Goal: Task Accomplishment & Management: Manage account settings

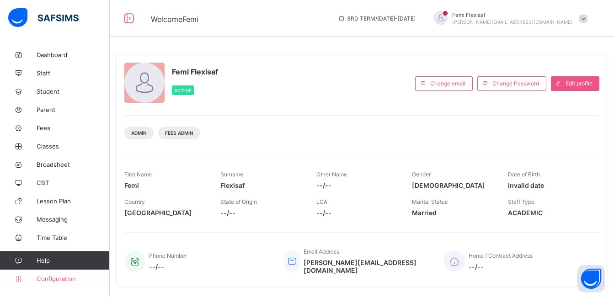
click at [50, 280] on span "Configuration" at bounding box center [73, 278] width 73 height 7
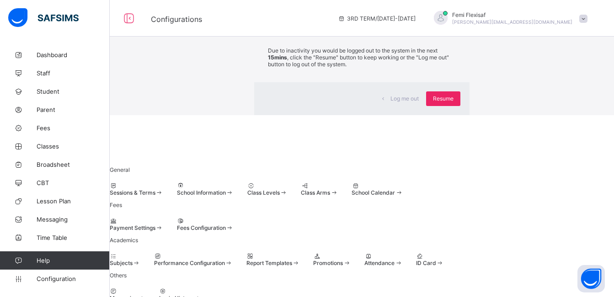
click at [433, 102] on span "Resume" at bounding box center [443, 98] width 21 height 7
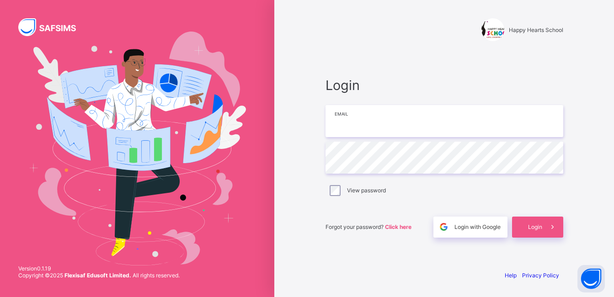
type input "**********"
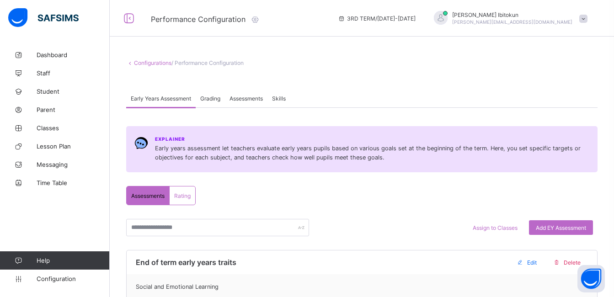
scroll to position [591, 0]
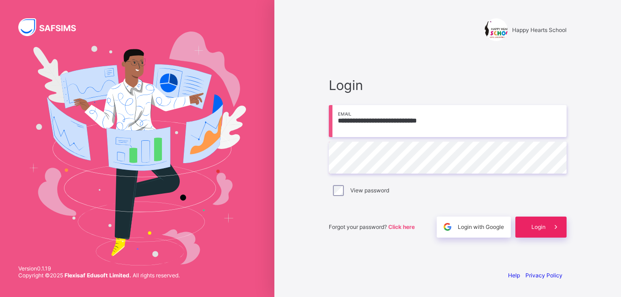
click at [534, 226] on span "Login" at bounding box center [538, 227] width 14 height 7
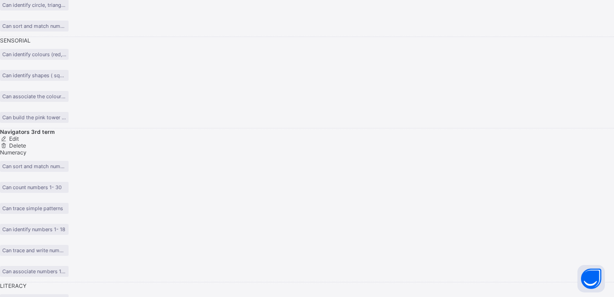
scroll to position [1538, 0]
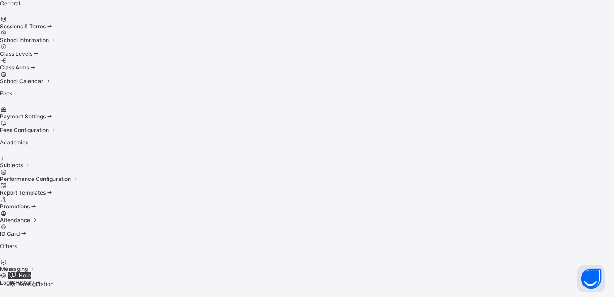
scroll to position [61, 0]
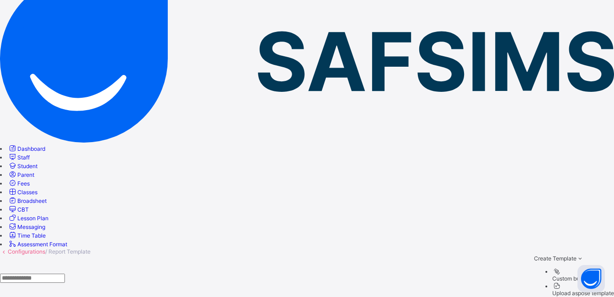
scroll to position [73, 0]
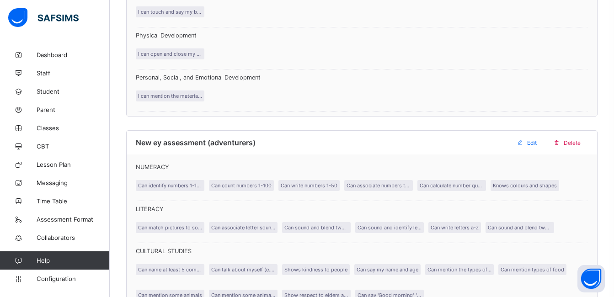
scroll to position [1518, 0]
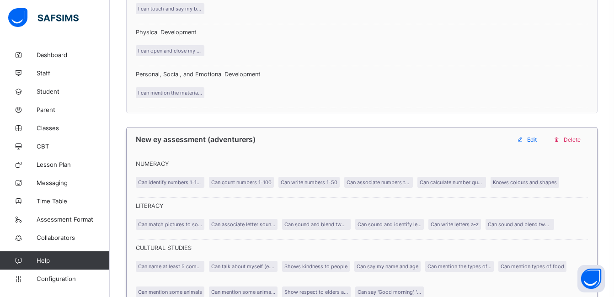
click at [540, 144] on div "Edit" at bounding box center [528, 139] width 32 height 15
type input "**********"
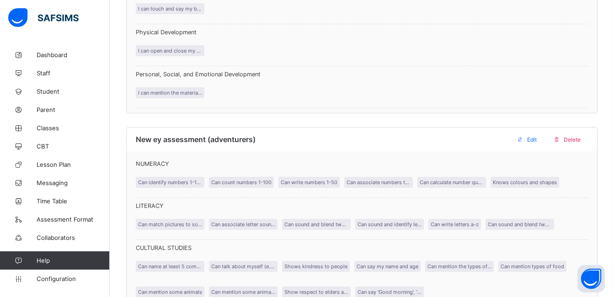
scroll to position [1481, 0]
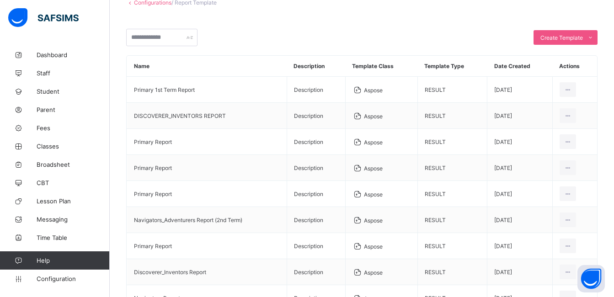
scroll to position [59, 0]
click at [56, 278] on span "Configuration" at bounding box center [73, 278] width 73 height 7
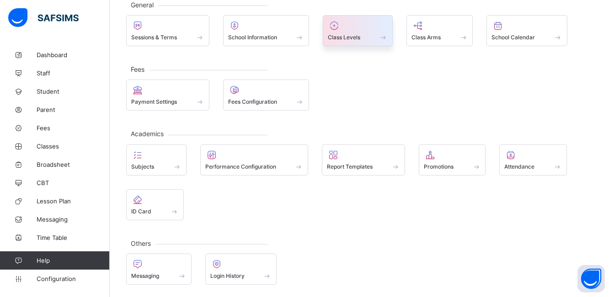
click at [346, 38] on span "Class Levels" at bounding box center [344, 37] width 32 height 7
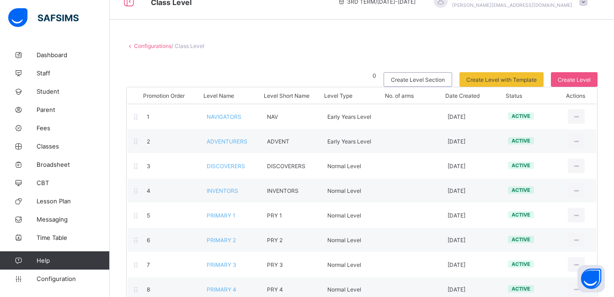
scroll to position [18, 0]
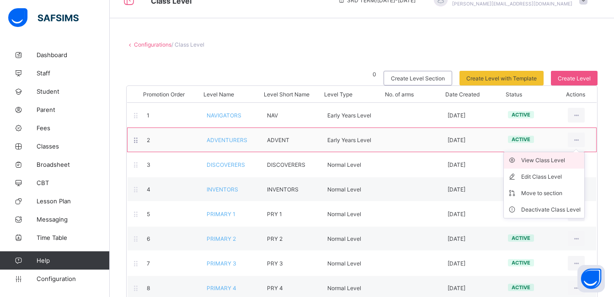
click at [548, 161] on div "View Class Level" at bounding box center [550, 160] width 59 height 9
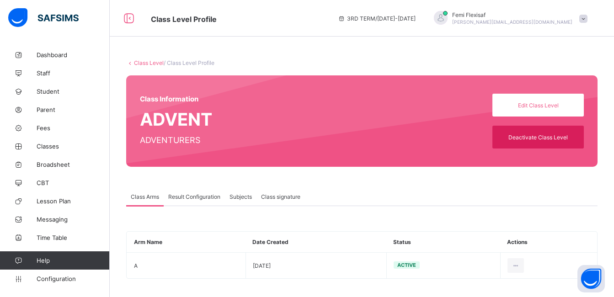
click at [198, 198] on span "Result Configuration" at bounding box center [194, 196] width 52 height 7
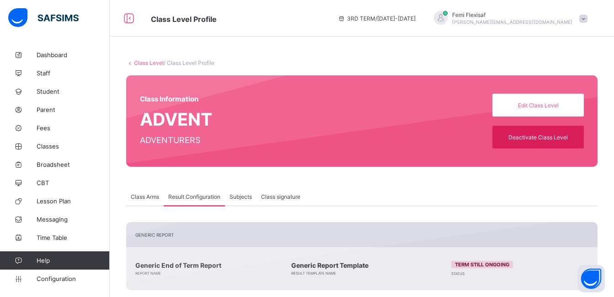
click at [372, 180] on div "Class Level / Class Level Profile Class Information ADVENT ADVENTURERS Edit Cla…" at bounding box center [362, 238] width 504 height 384
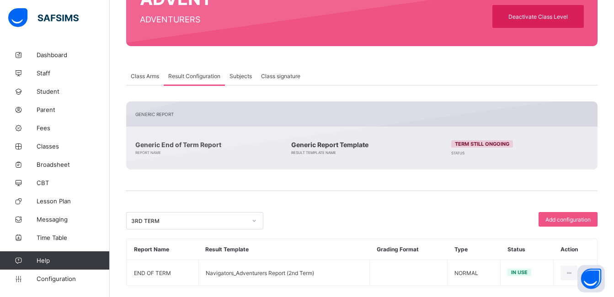
scroll to position [133, 0]
